Goal: Information Seeking & Learning: Learn about a topic

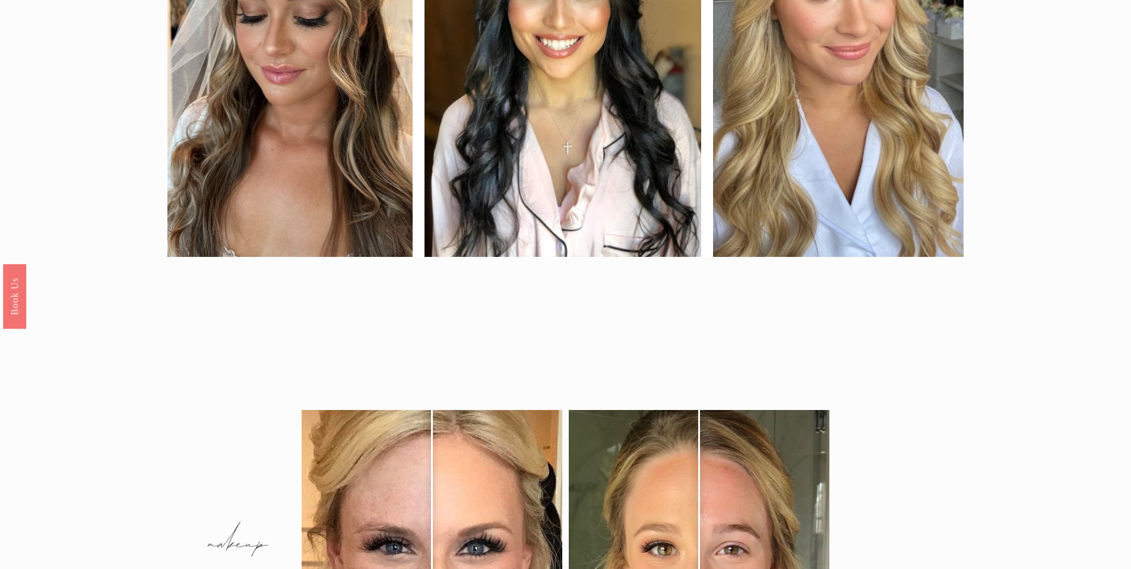
scroll to position [1306, 0]
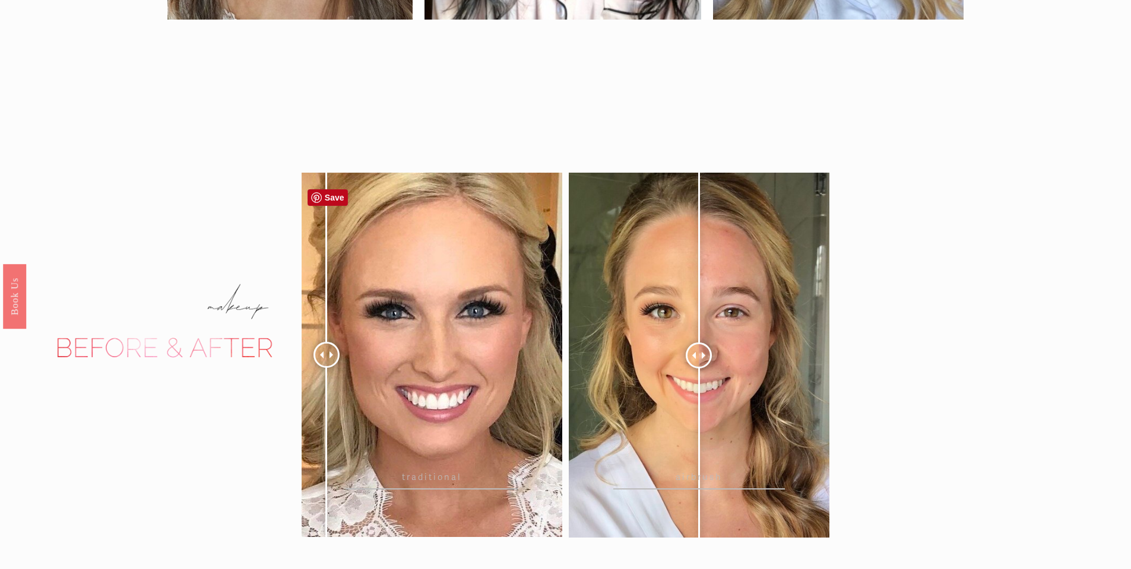
drag, startPoint x: 429, startPoint y: 364, endPoint x: 318, endPoint y: 431, distance: 129.9
click at [318, 368] on div at bounding box center [327, 355] width 26 height 26
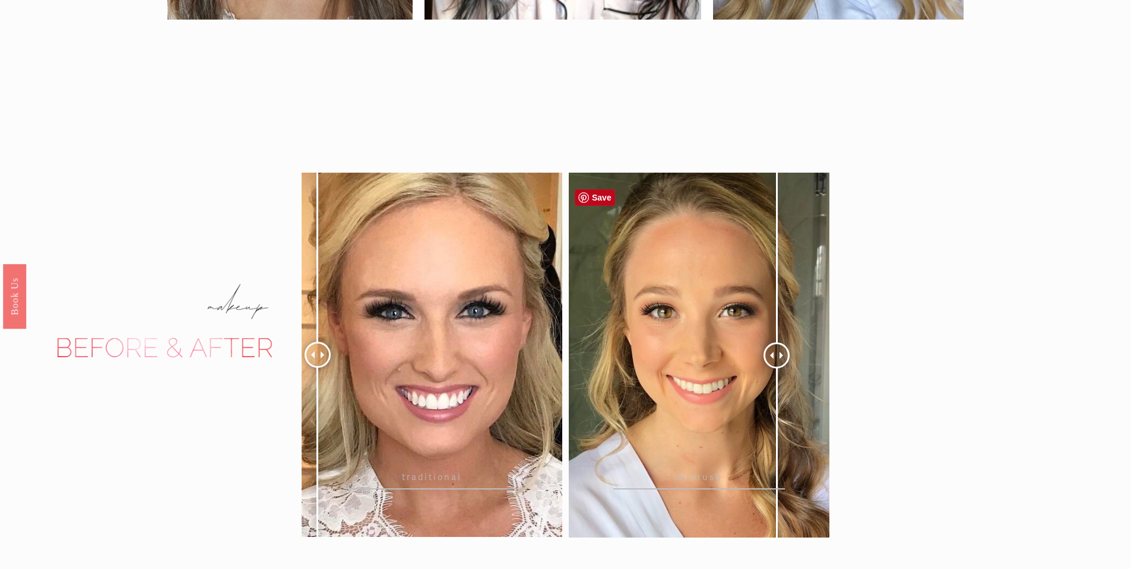
drag, startPoint x: 699, startPoint y: 359, endPoint x: 777, endPoint y: 349, distance: 78.4
click at [777, 349] on div at bounding box center [777, 356] width 26 height 26
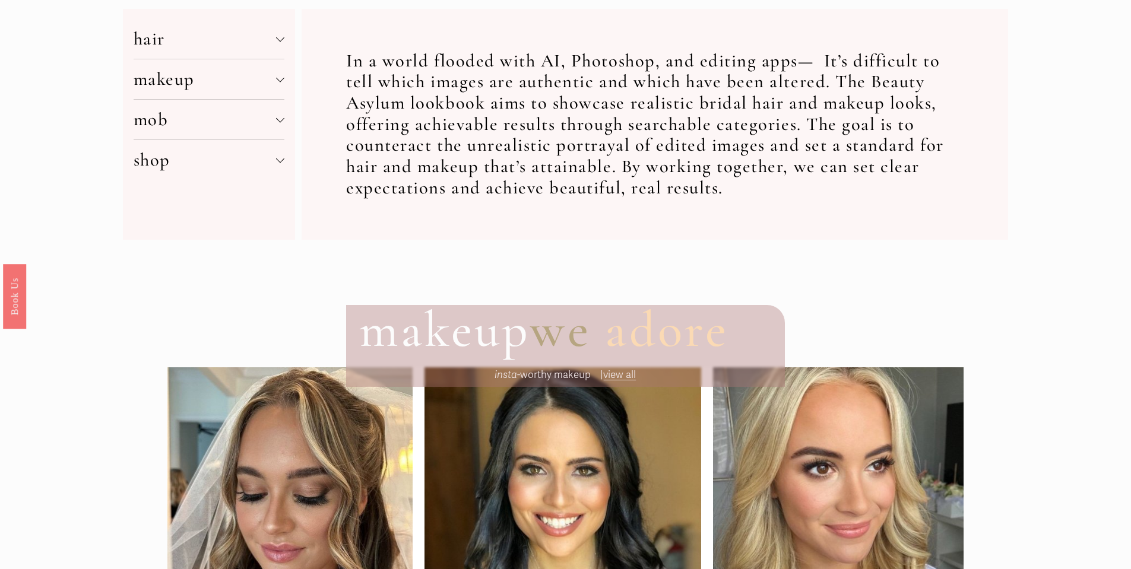
scroll to position [482, 0]
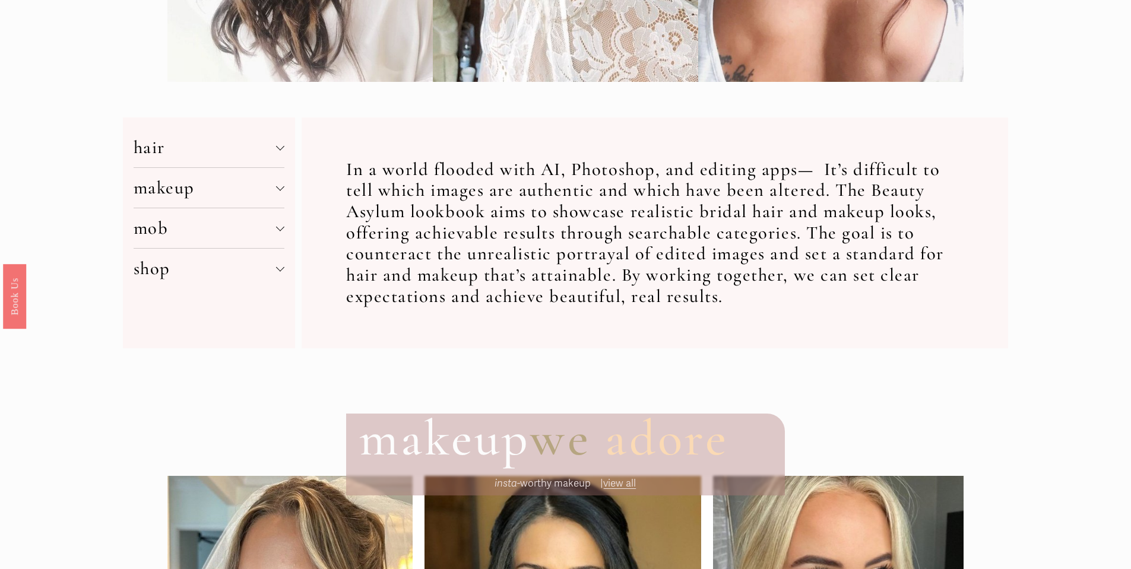
click at [155, 230] on span "mob" at bounding box center [205, 228] width 143 height 22
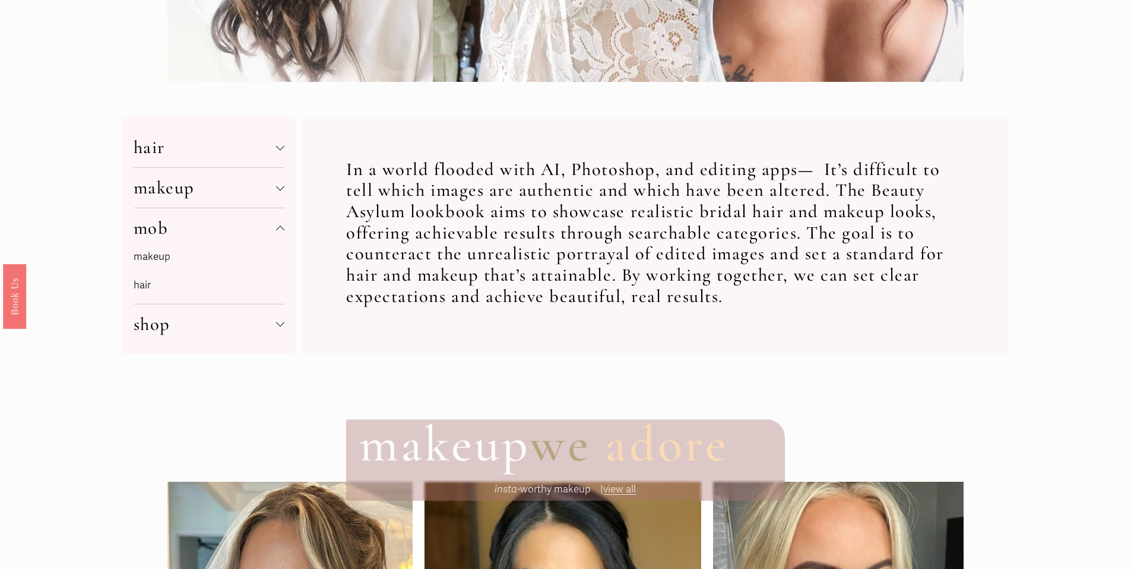
click at [151, 259] on link "makeup" at bounding box center [152, 257] width 37 height 12
